Goal: Transaction & Acquisition: Purchase product/service

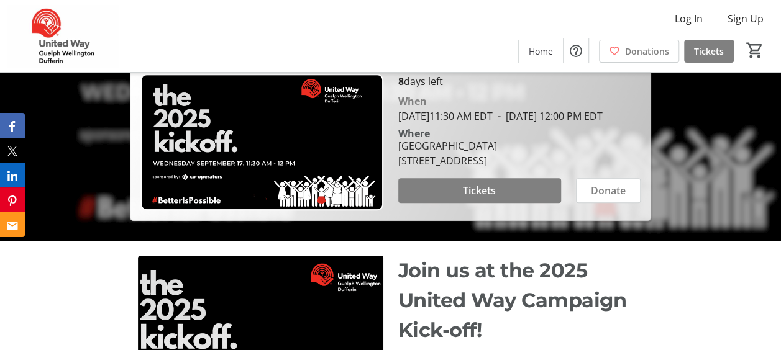
scroll to position [202, 0]
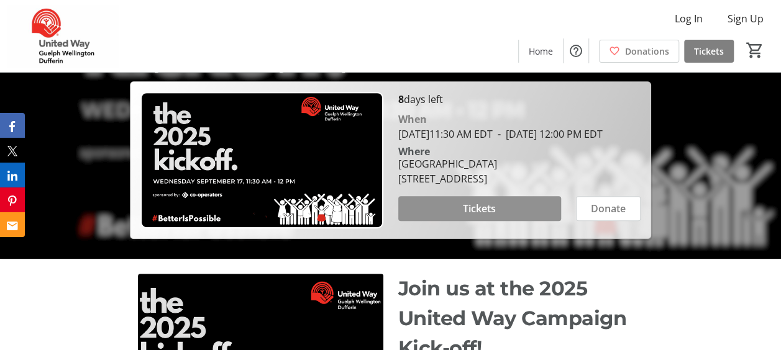
click at [480, 216] on span "Tickets" at bounding box center [479, 208] width 33 height 15
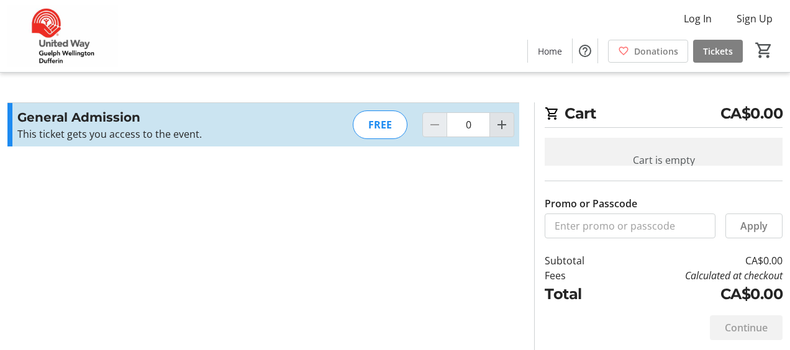
click at [505, 125] on mat-icon "Increment by one" at bounding box center [501, 124] width 15 height 15
type input "1"
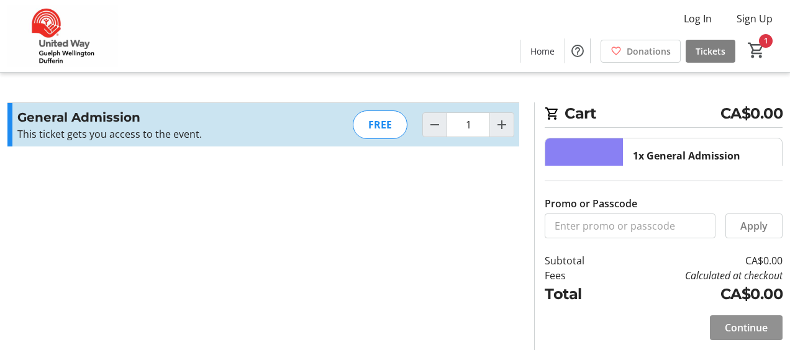
click at [740, 329] on span "Continue" at bounding box center [746, 327] width 43 height 15
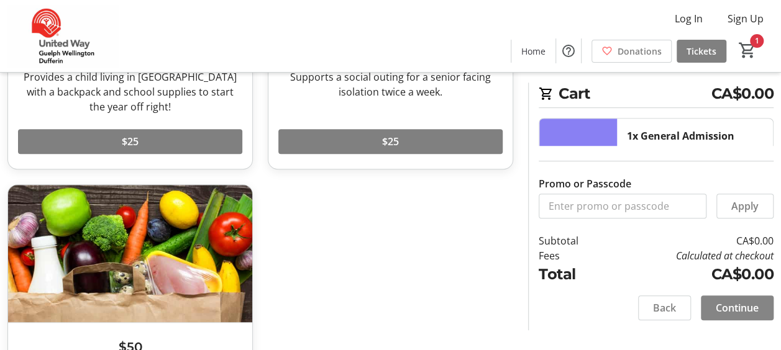
scroll to position [248, 0]
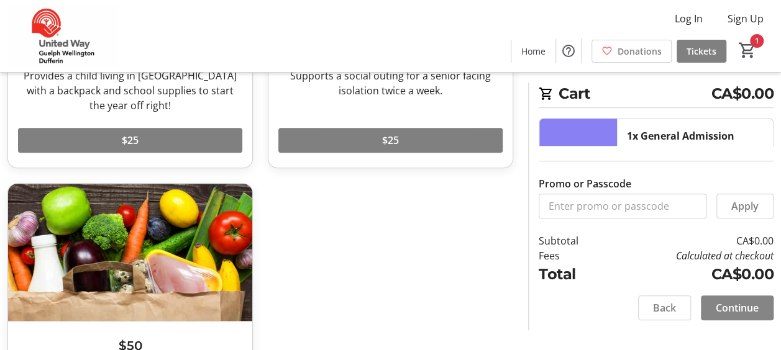
click at [721, 312] on span "Continue" at bounding box center [736, 308] width 43 height 15
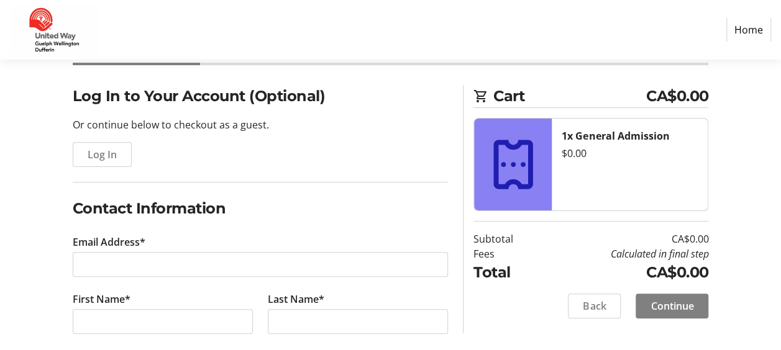
scroll to position [93, 0]
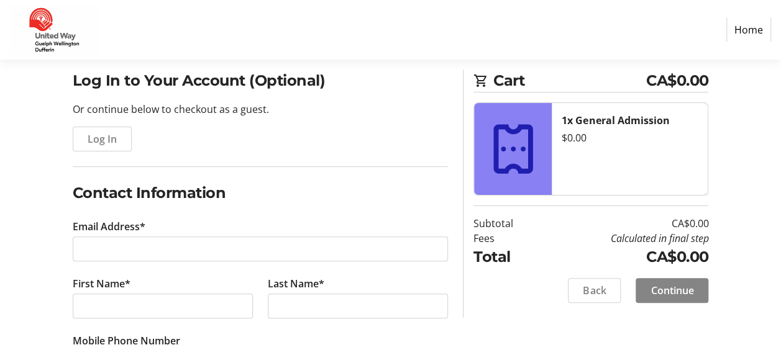
click at [669, 291] on span "Continue" at bounding box center [671, 290] width 43 height 15
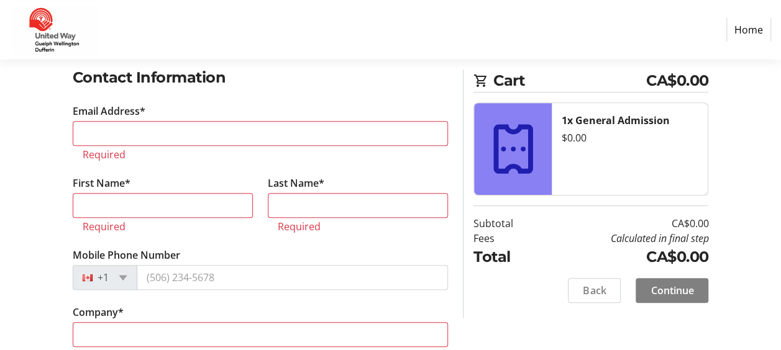
scroll to position [219, 0]
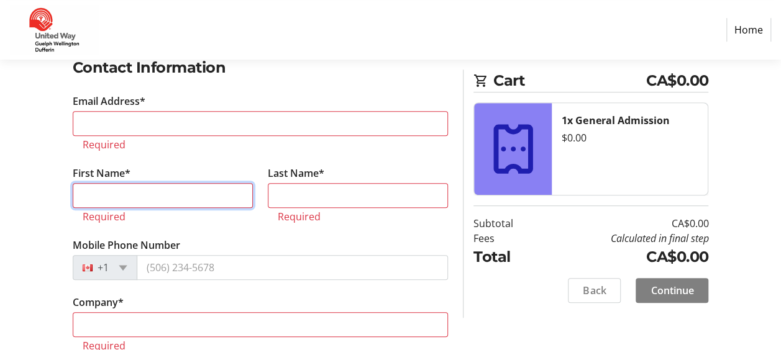
click at [127, 196] on input "First Name*" at bounding box center [163, 195] width 180 height 25
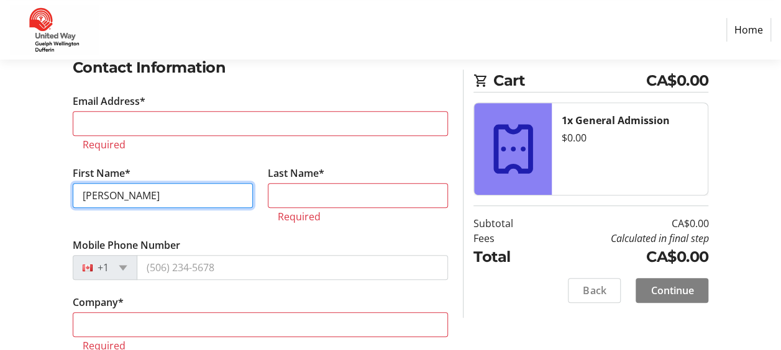
type input "[PERSON_NAME]"
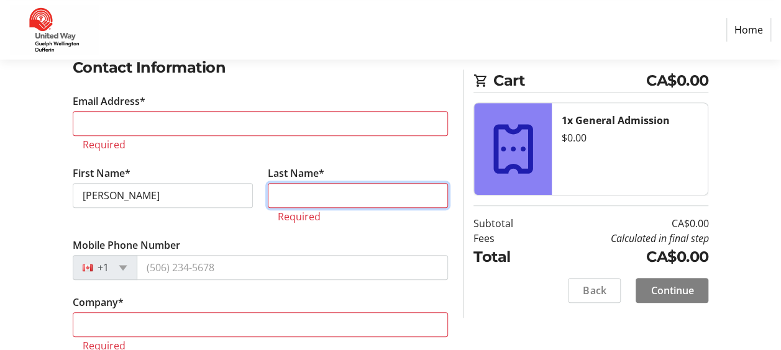
click at [292, 194] on input "Last Name*" at bounding box center [358, 195] width 180 height 25
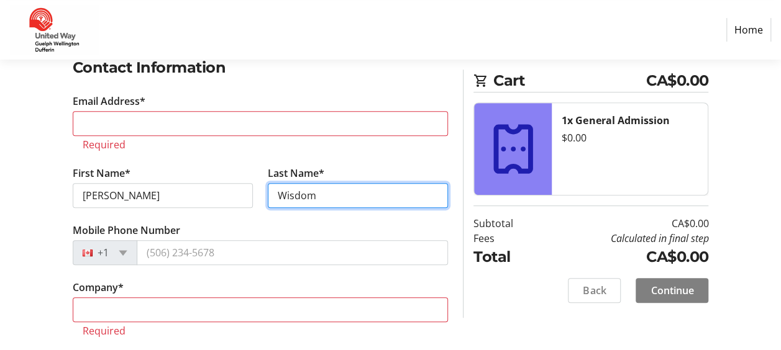
type input "Wisdom"
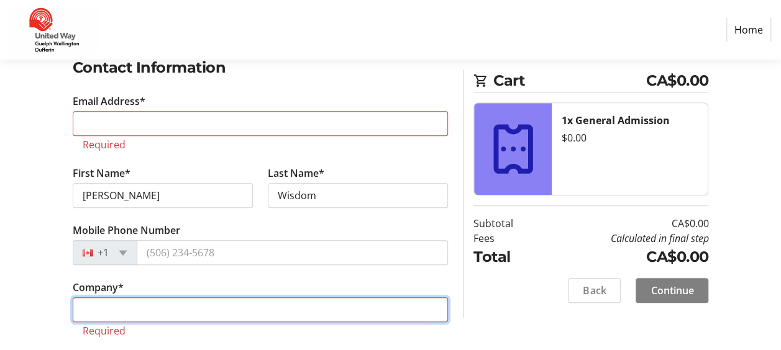
click at [161, 298] on input "Company *" at bounding box center [261, 309] width 376 height 25
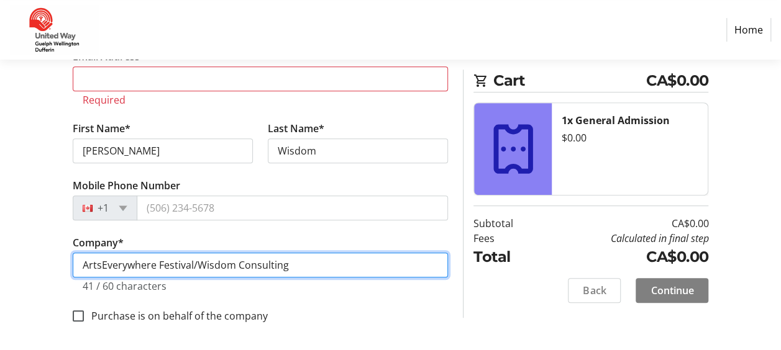
scroll to position [265, 0]
type input "ArtsEverywhere Festival/Wisdom Consulting"
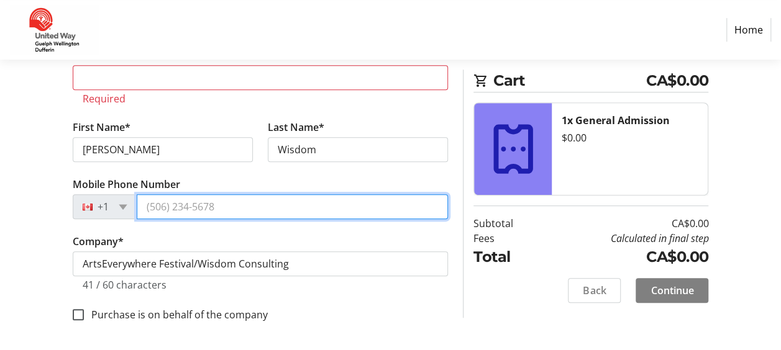
click at [186, 209] on input "Mobile Phone Number" at bounding box center [293, 206] width 312 height 25
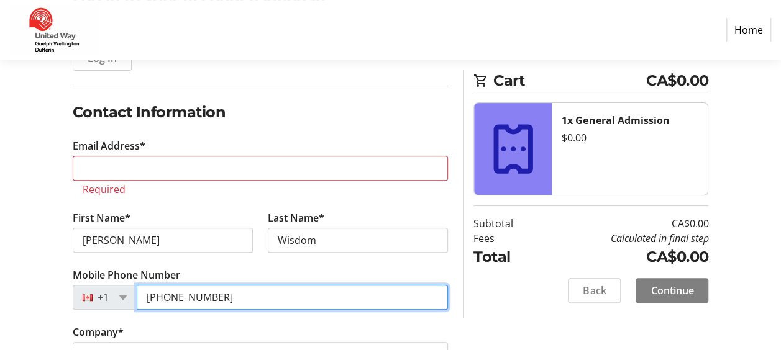
scroll to position [171, 0]
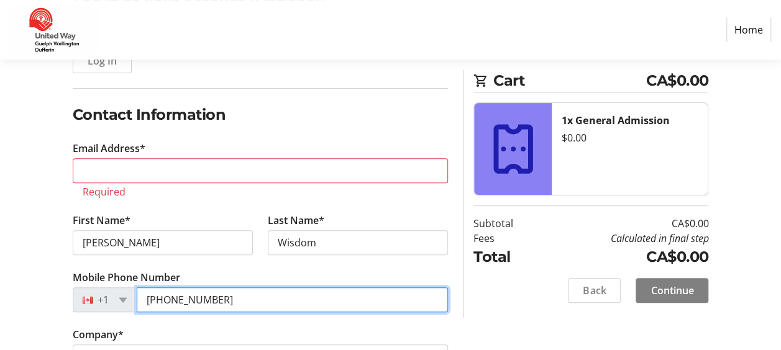
type input "[PHONE_NUMBER]"
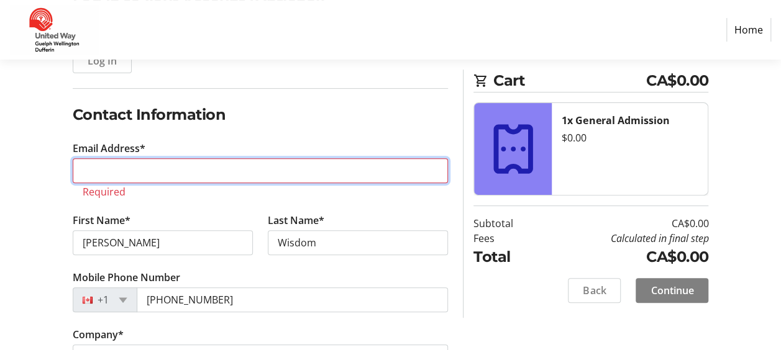
click at [200, 165] on input "Email Address*" at bounding box center [261, 170] width 376 height 25
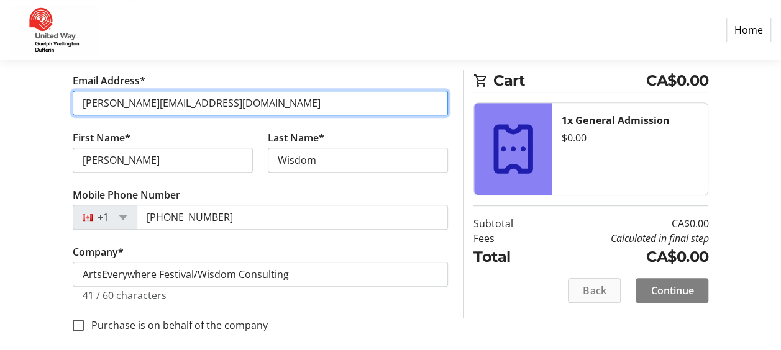
scroll to position [234, 0]
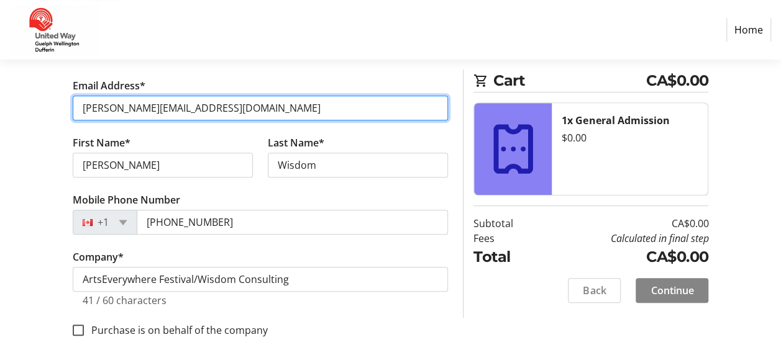
type input "[PERSON_NAME][EMAIL_ADDRESS][DOMAIN_NAME]"
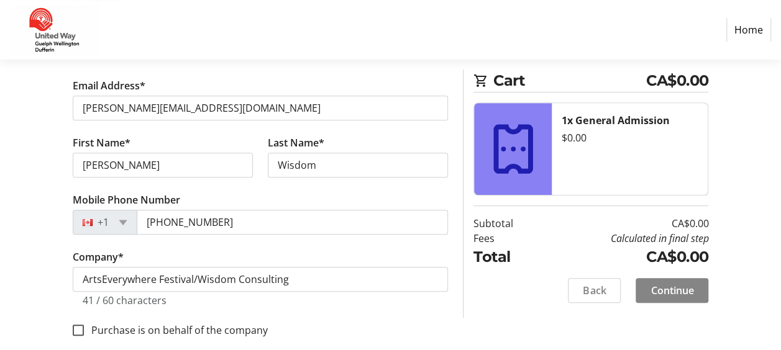
click at [655, 289] on span "Continue" at bounding box center [671, 290] width 43 height 15
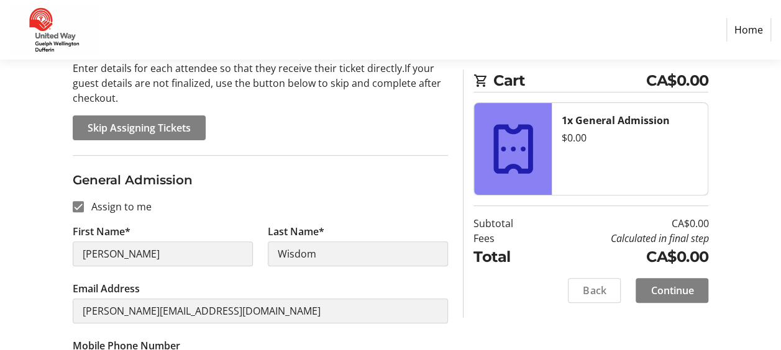
scroll to position [140, 0]
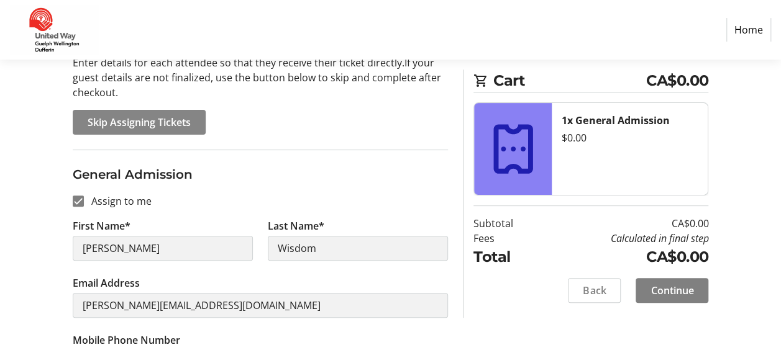
click at [166, 124] on span "Skip Assigning Tickets" at bounding box center [139, 122] width 103 height 15
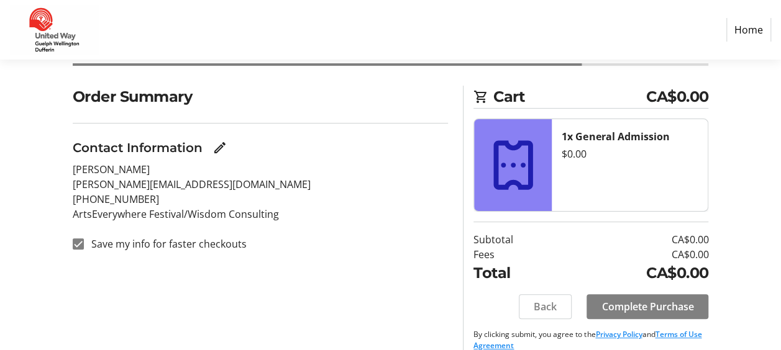
scroll to position [92, 0]
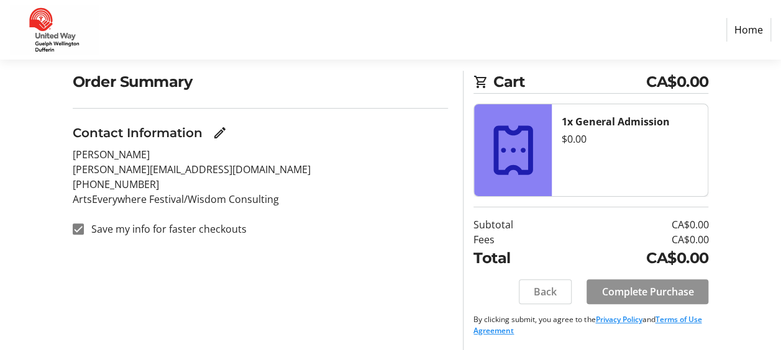
click at [616, 287] on span "Complete Purchase" at bounding box center [647, 291] width 92 height 15
